Goal: Answer question/provide support

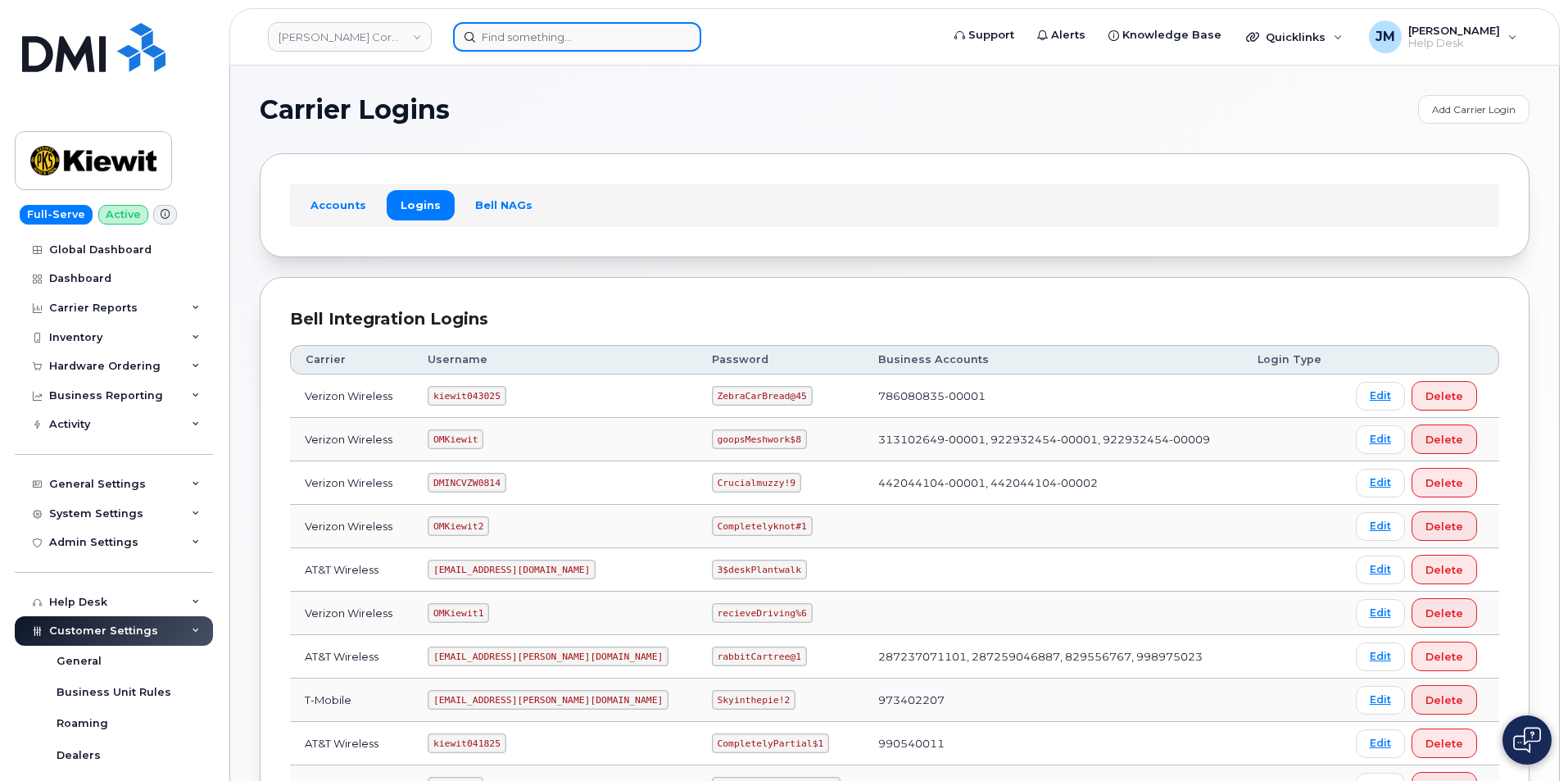
click at [499, 36] on input at bounding box center [577, 36] width 248 height 30
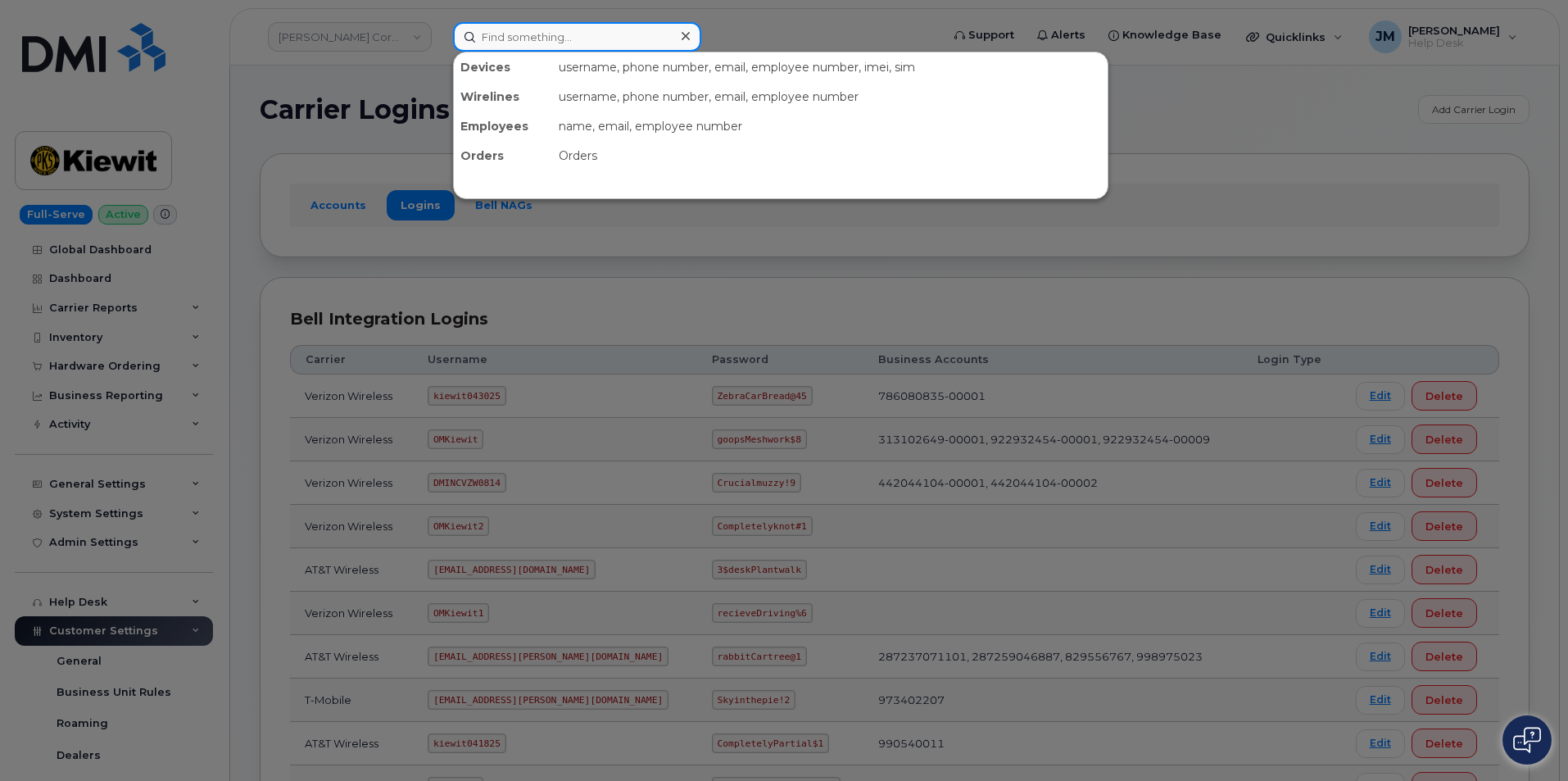
paste input "3032106330"
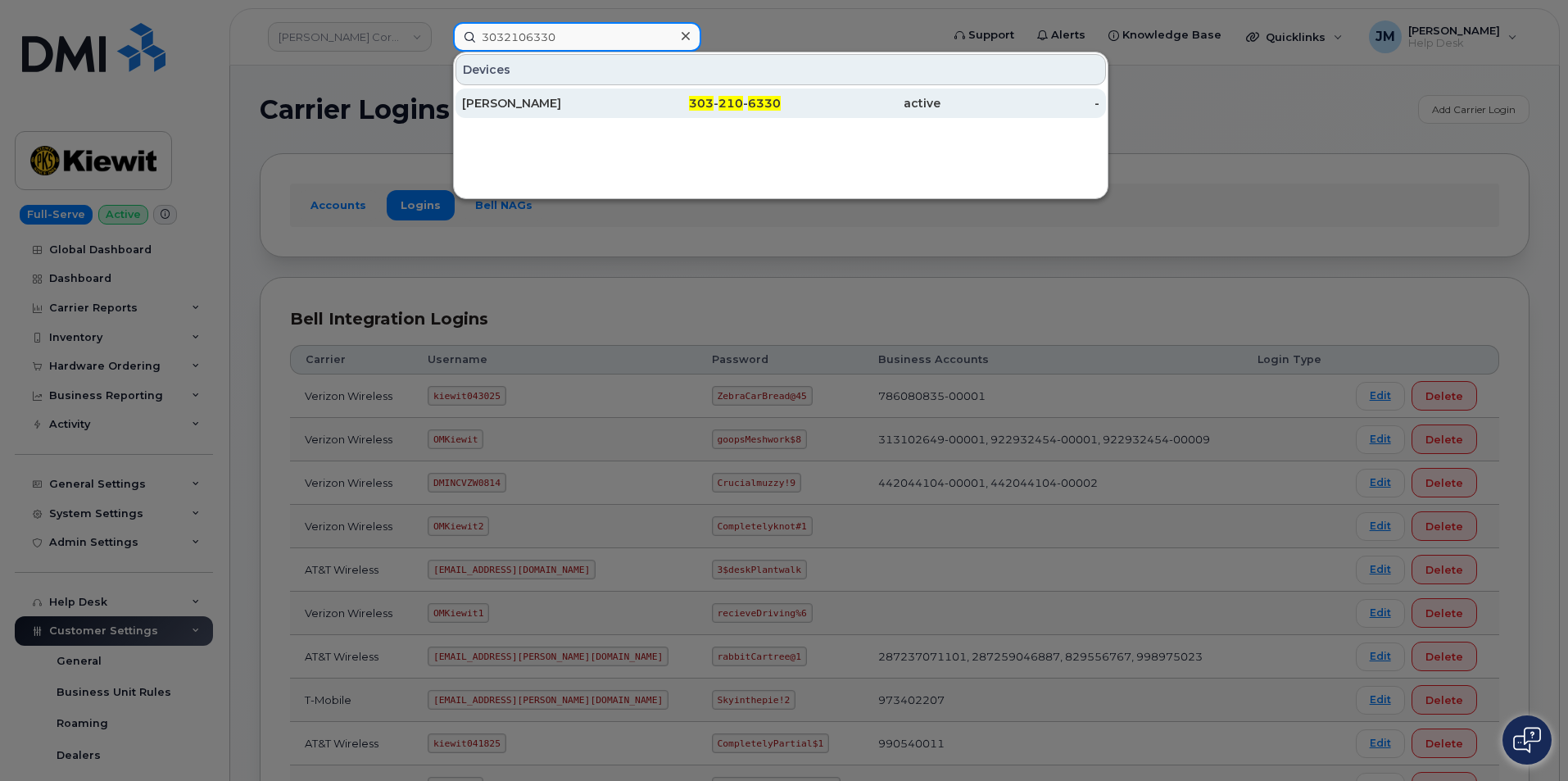
type input "3032106330"
drag, startPoint x: 512, startPoint y: 99, endPoint x: 508, endPoint y: 108, distance: 9.8
click at [512, 98] on div "[PERSON_NAME]" at bounding box center [541, 103] width 159 height 16
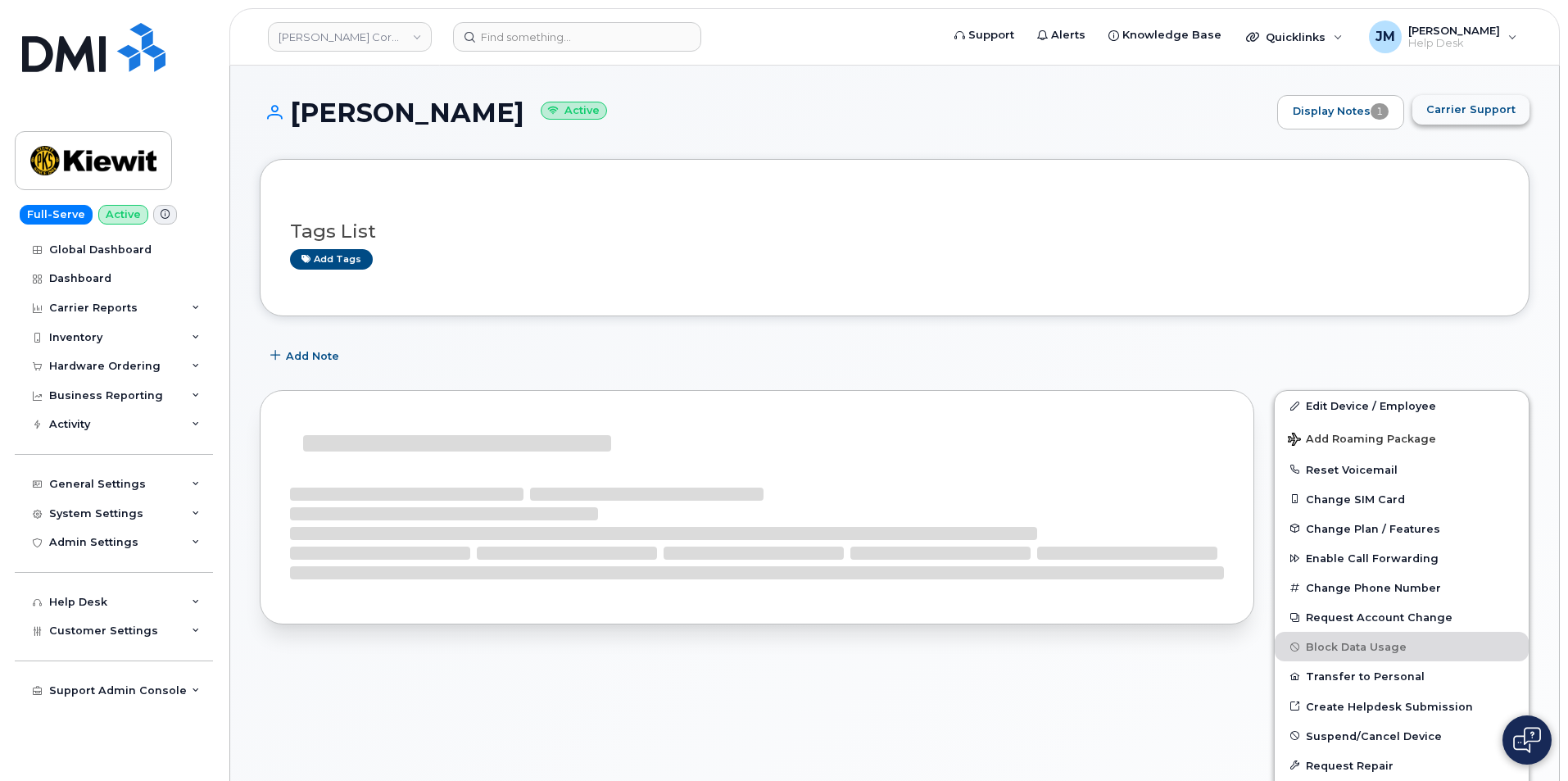
click at [1457, 103] on span "Carrier Support" at bounding box center [1472, 109] width 90 height 15
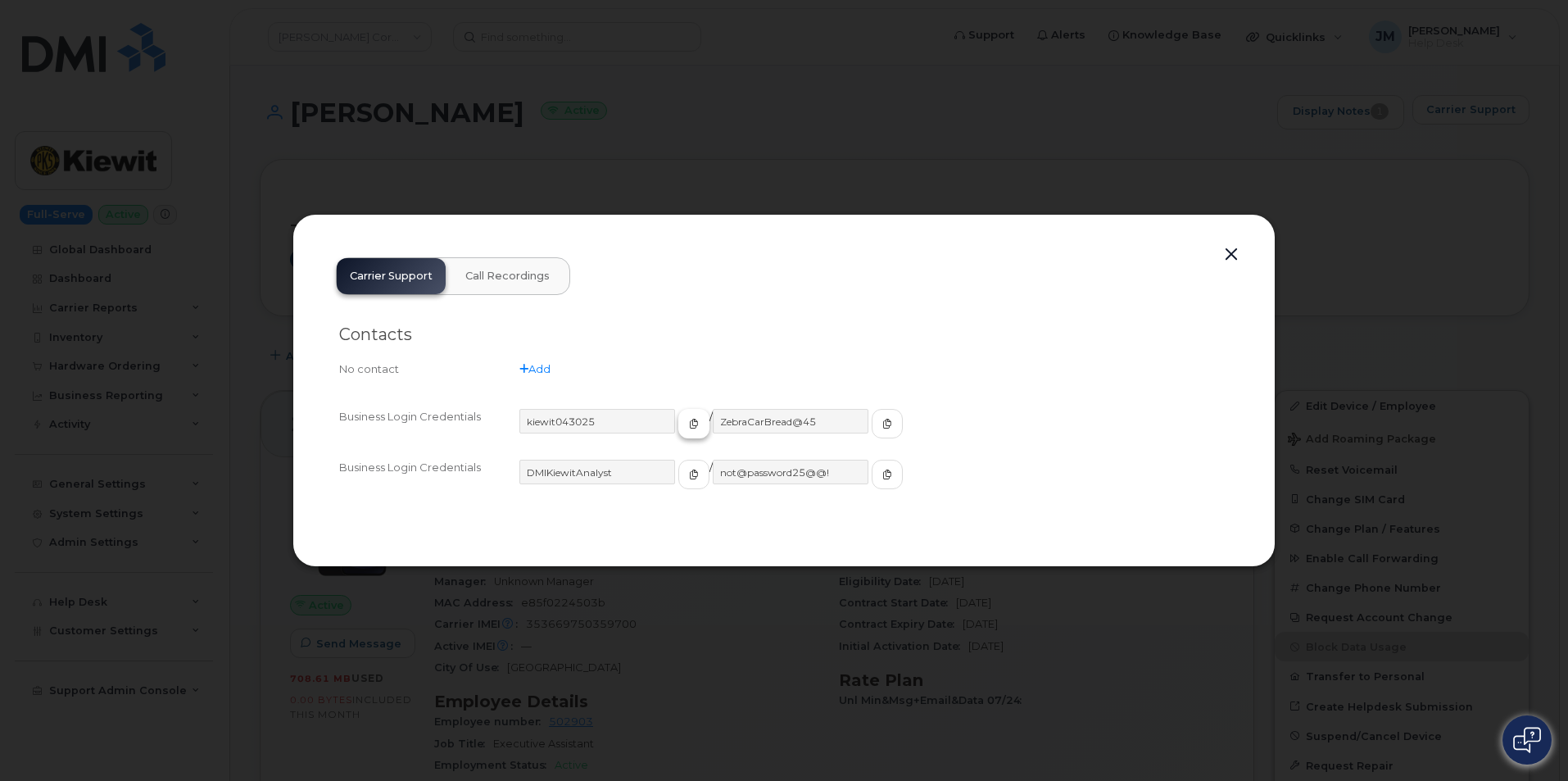
click at [687, 430] on span "button" at bounding box center [693, 423] width 14 height 14
click at [882, 424] on icon "button" at bounding box center [887, 423] width 10 height 10
